Goal: Information Seeking & Learning: Find contact information

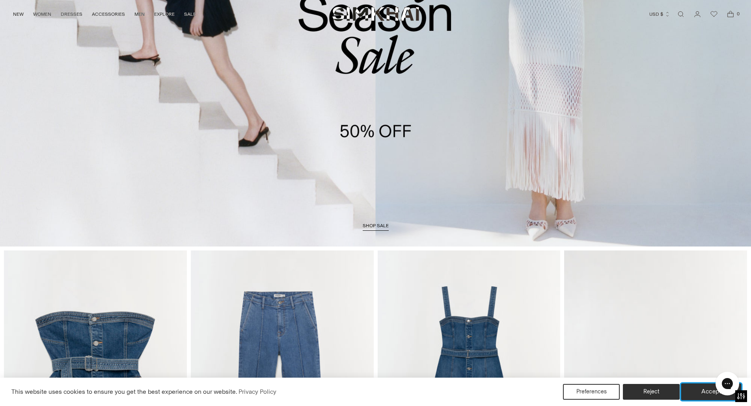
scroll to position [473, 0]
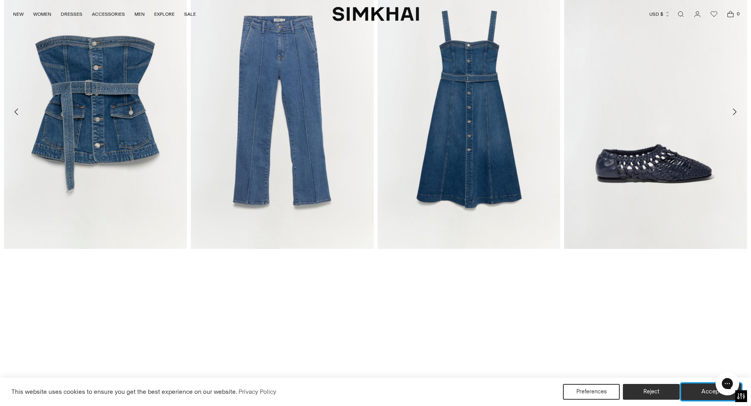
click at [702, 395] on button "Accept" at bounding box center [711, 392] width 60 height 17
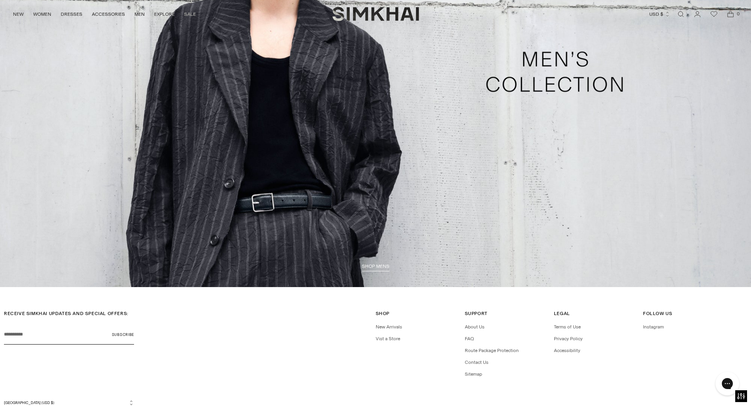
scroll to position [2600, 0]
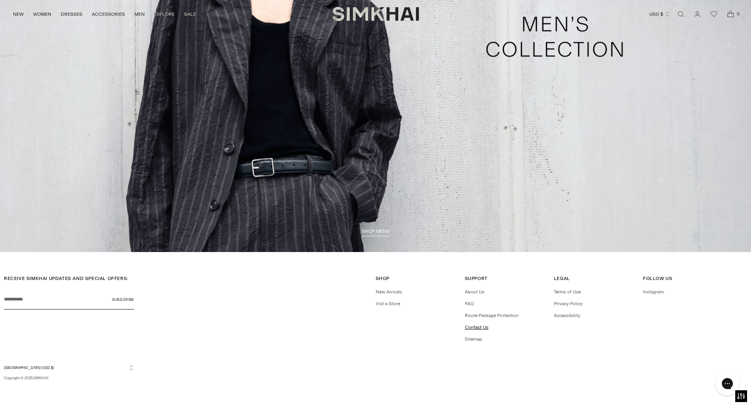
click at [472, 328] on link "Contact Us" at bounding box center [477, 328] width 24 height 6
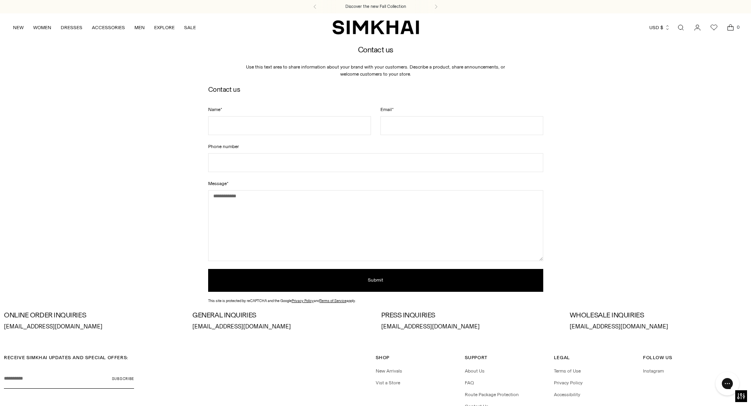
scroll to position [39, 0]
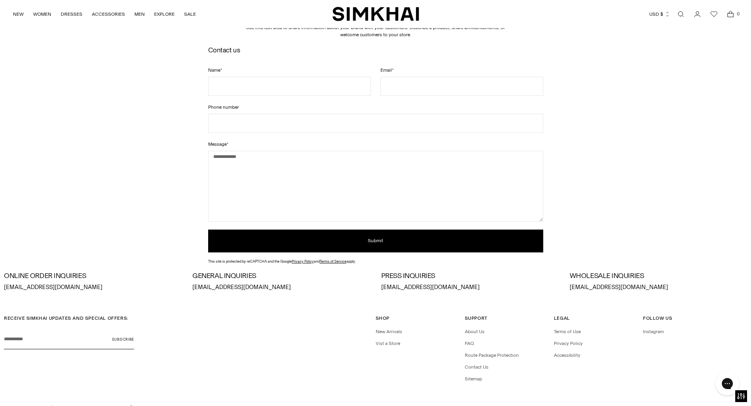
click at [261, 288] on p "info@jonathansimkhai.com" at bounding box center [280, 287] width 177 height 9
drag, startPoint x: 259, startPoint y: 287, endPoint x: 191, endPoint y: 283, distance: 68.3
click at [191, 283] on div "ONLINE ORDER INQUIRIES orders@jonathansimkhai.com GENERAL INQUIRIES info@jonath…" at bounding box center [375, 282] width 743 height 20
copy p "info@jonathansimkhai.com"
